Goal: Browse casually

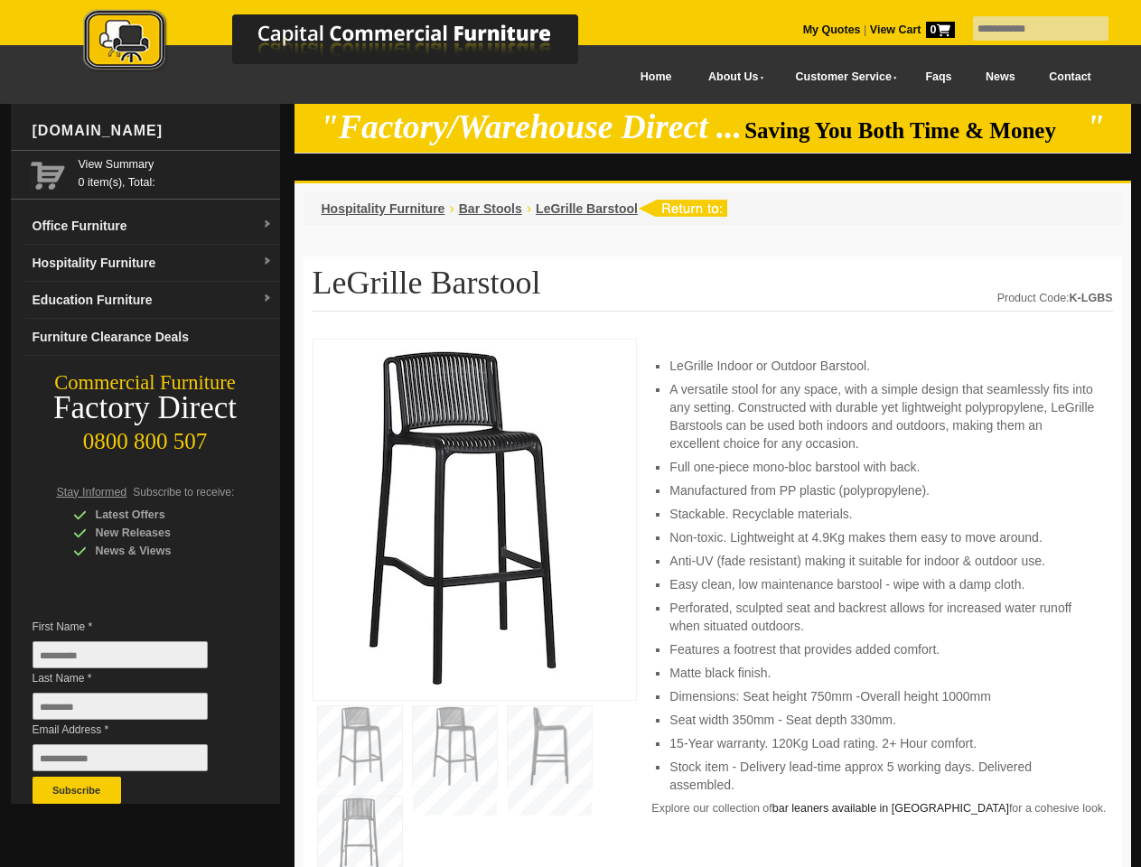
click at [1029, 29] on input "text" at bounding box center [1040, 28] width 135 height 24
click at [134, 711] on input "Last Name *" at bounding box center [120, 706] width 175 height 27
click at [77, 790] on button "Subscribe" at bounding box center [77, 790] width 89 height 27
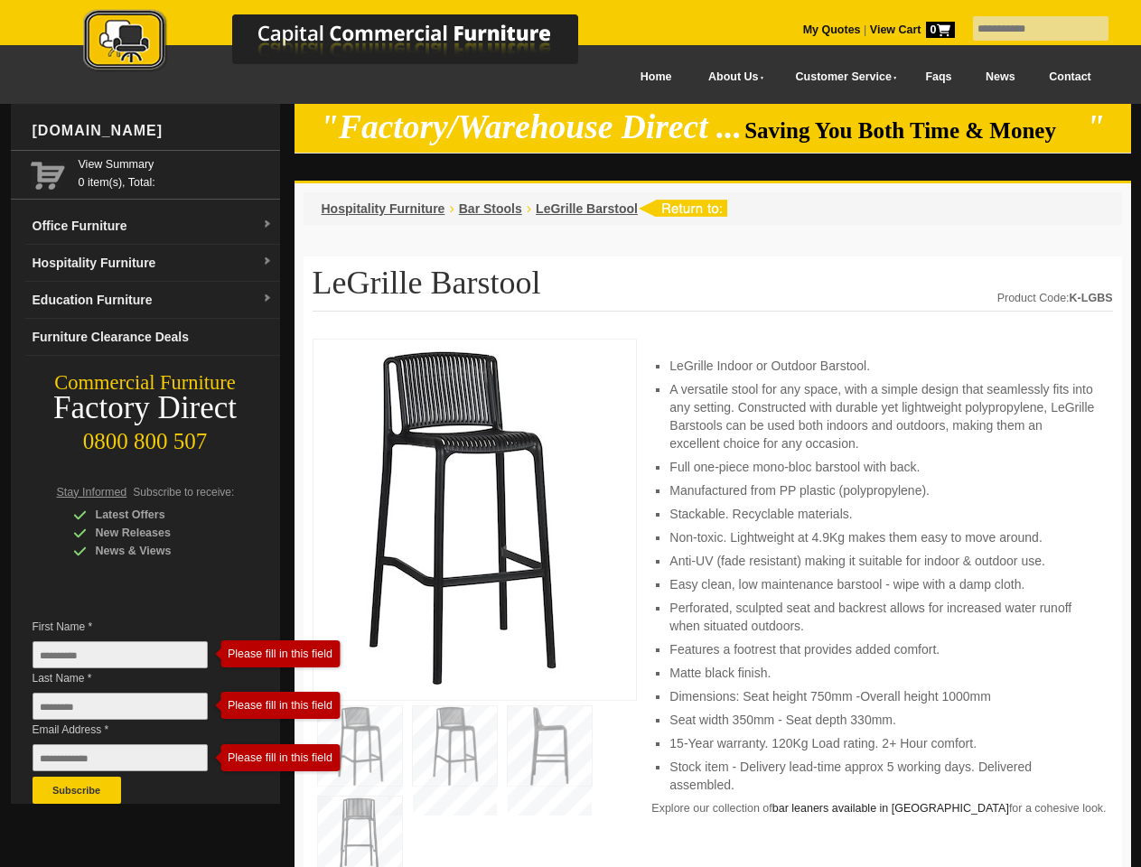
click at [713, 603] on li "Perforated, sculpted seat and backrest allows for increased water runoff when s…" at bounding box center [881, 617] width 424 height 36
